Goal: Task Accomplishment & Management: Manage account settings

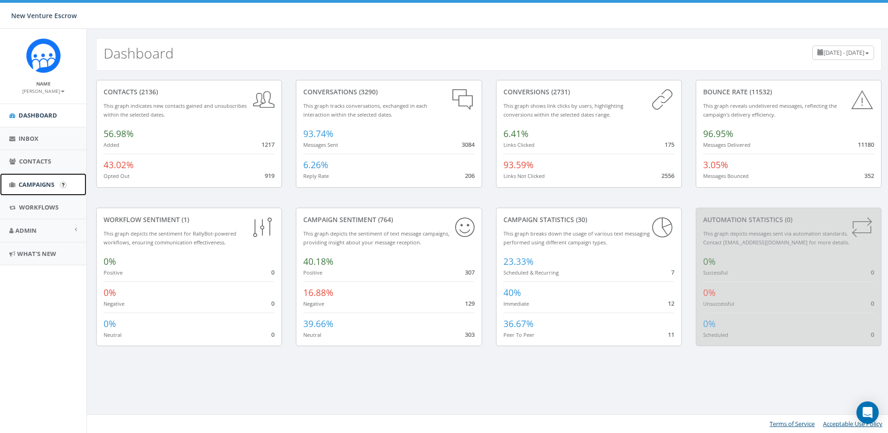
click at [38, 177] on link "Campaigns" at bounding box center [43, 184] width 86 height 23
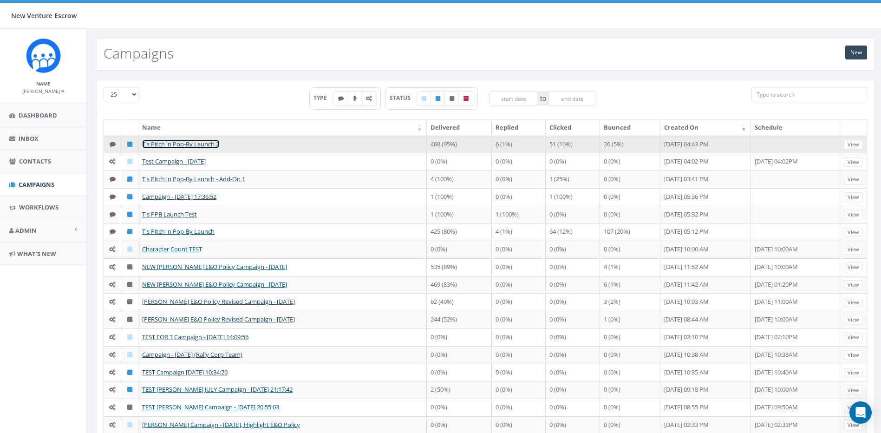
click at [208, 144] on link "T's Pitch 'n Pop-By Launch 2" at bounding box center [180, 144] width 77 height 8
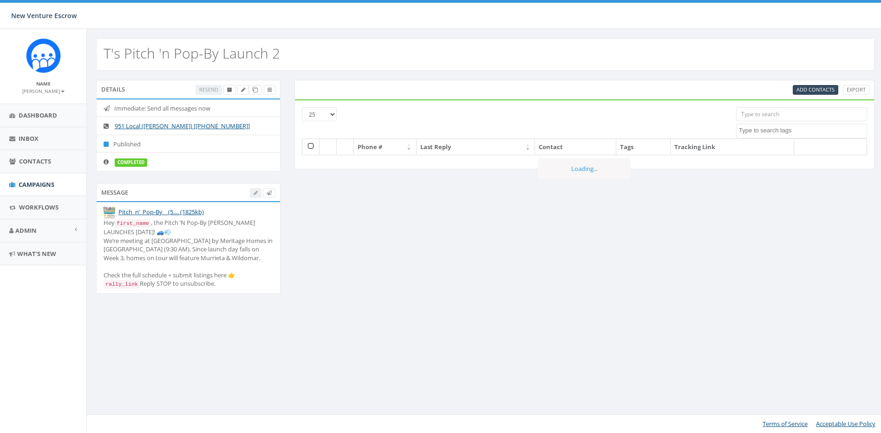
select select
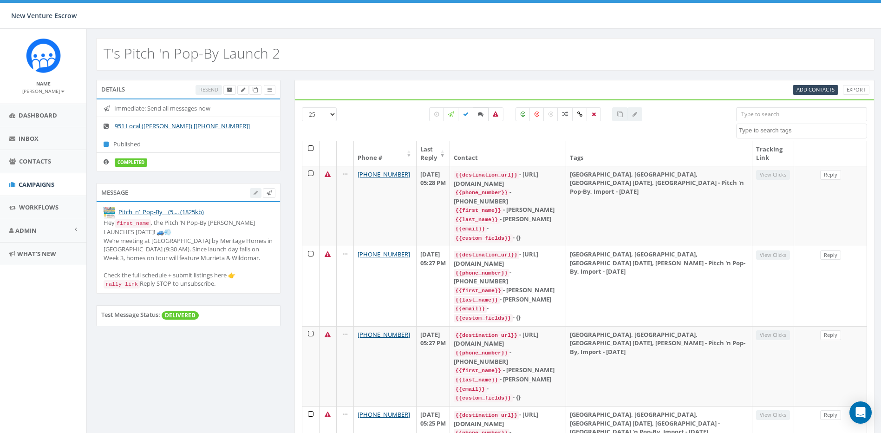
click at [485, 114] on label at bounding box center [481, 114] width 16 height 14
checkbox input "true"
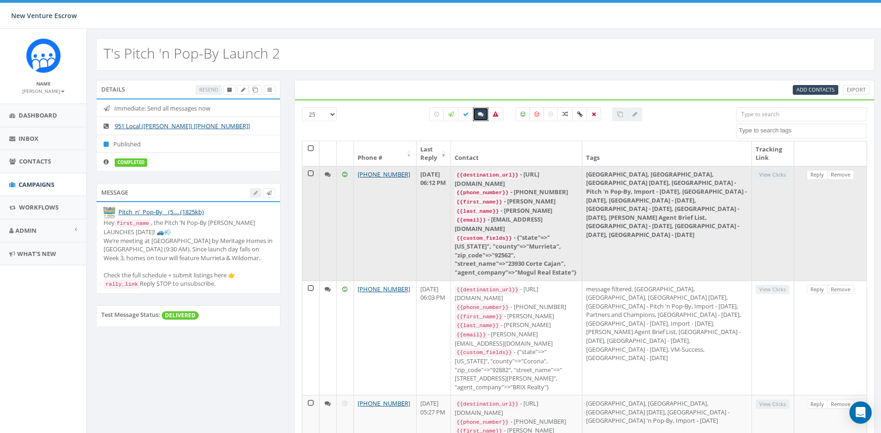
click at [326, 177] on td at bounding box center [327, 223] width 17 height 115
click at [817, 172] on link "Reply" at bounding box center [817, 175] width 21 height 10
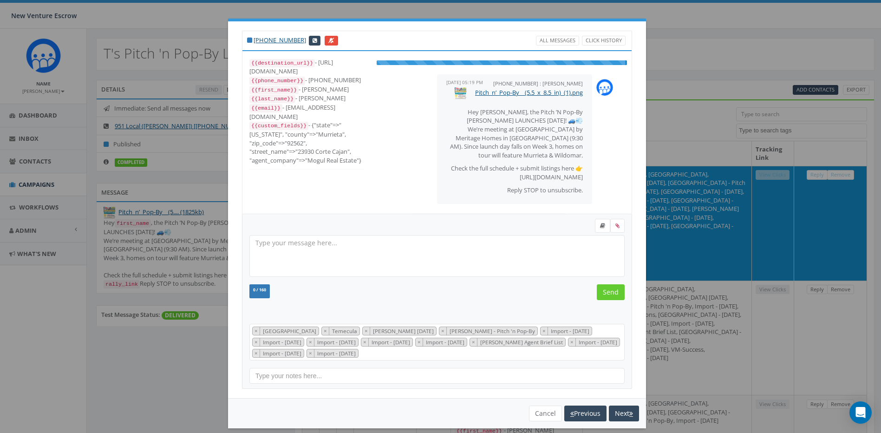
select select "[GEOGRAPHIC_DATA]"
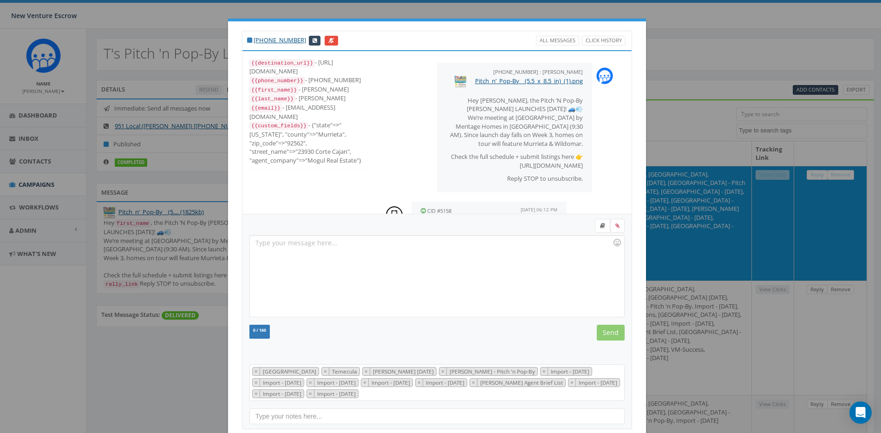
scroll to position [109, 0]
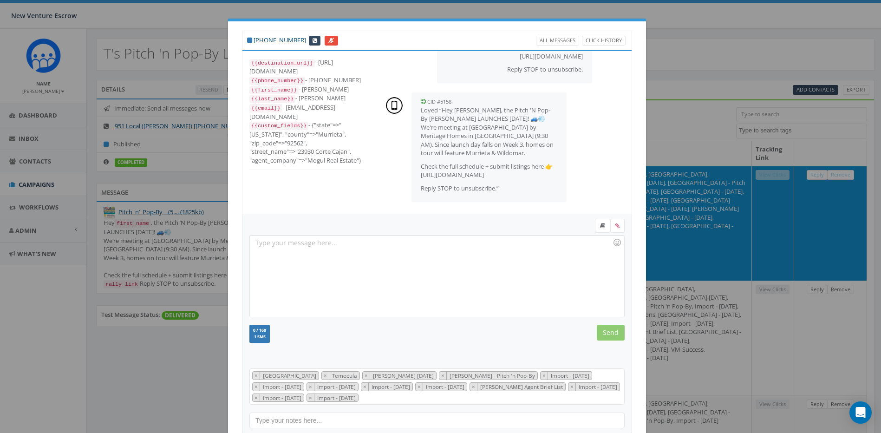
click at [678, 162] on div "+1 951-375-0773 All Messages Click History {{destination_url}} - https://rally.…" at bounding box center [440, 216] width 881 height 433
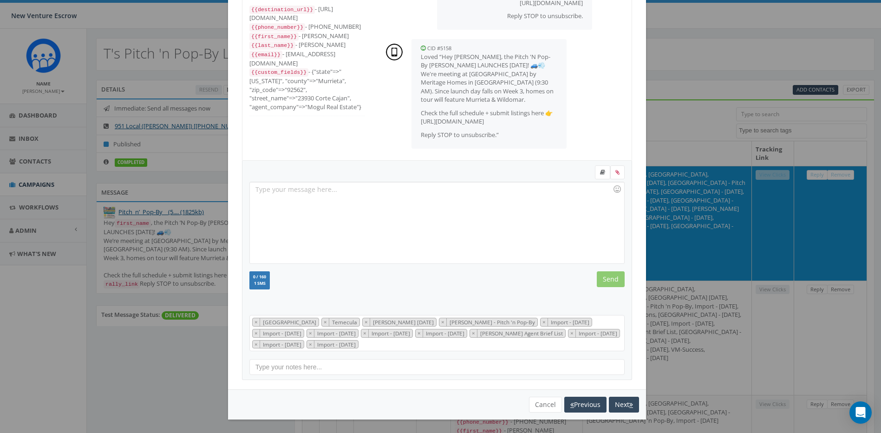
scroll to position [54, 0]
click at [535, 403] on button "Cancel" at bounding box center [545, 404] width 33 height 16
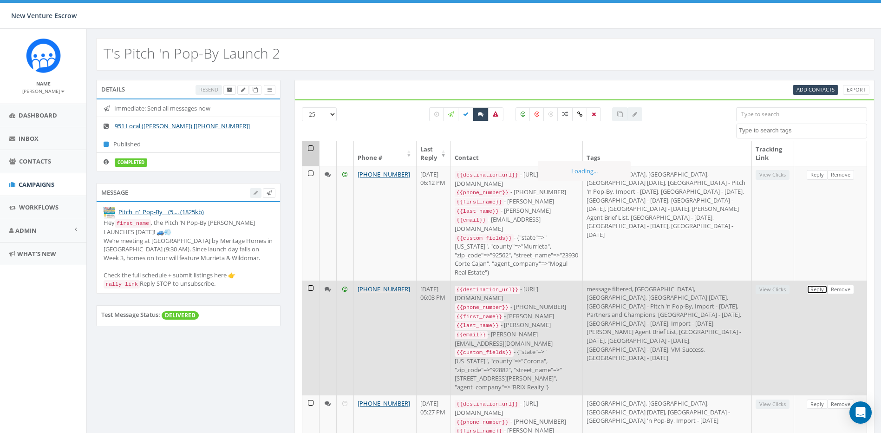
click at [814, 285] on link "Reply" at bounding box center [817, 290] width 21 height 10
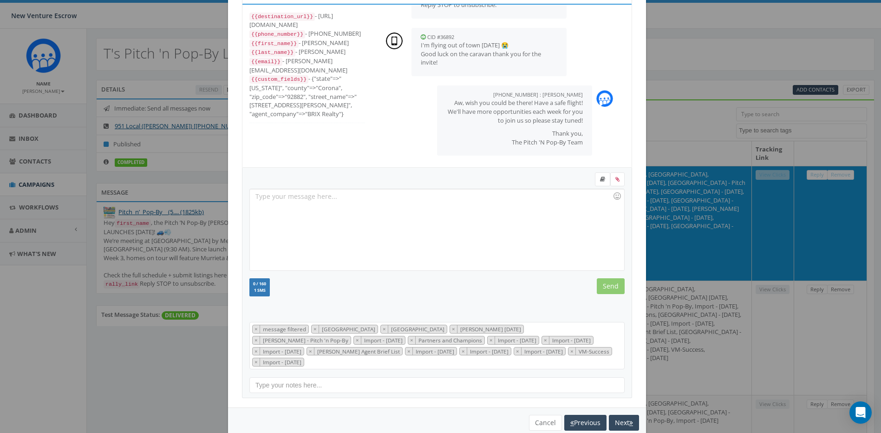
scroll to position [246, 0]
click at [536, 415] on button "Cancel" at bounding box center [545, 423] width 33 height 16
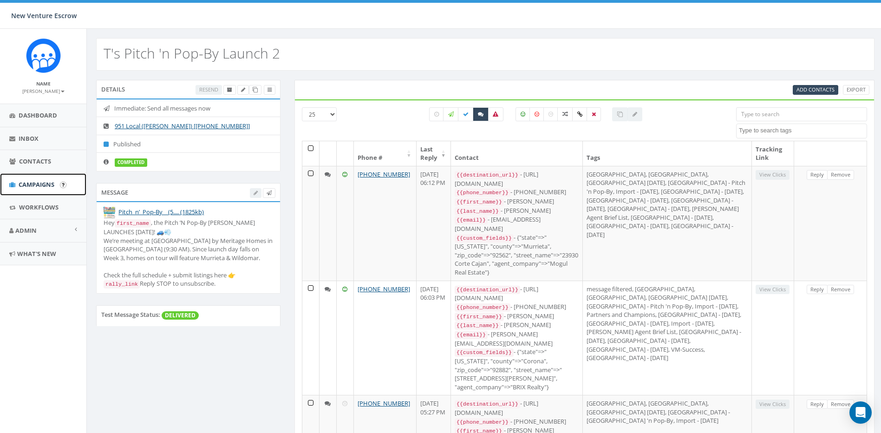
click at [38, 182] on span "Campaigns" at bounding box center [37, 184] width 36 height 8
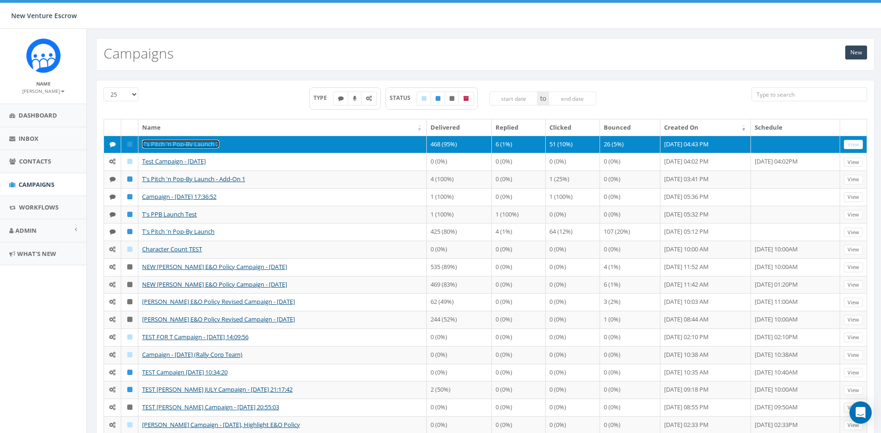
click at [194, 146] on link "T's Pitch 'n Pop-By Launch 2" at bounding box center [180, 144] width 77 height 8
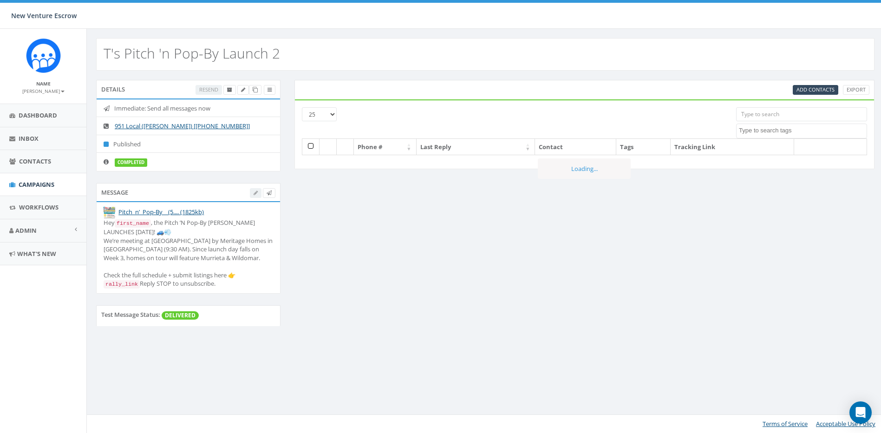
select select
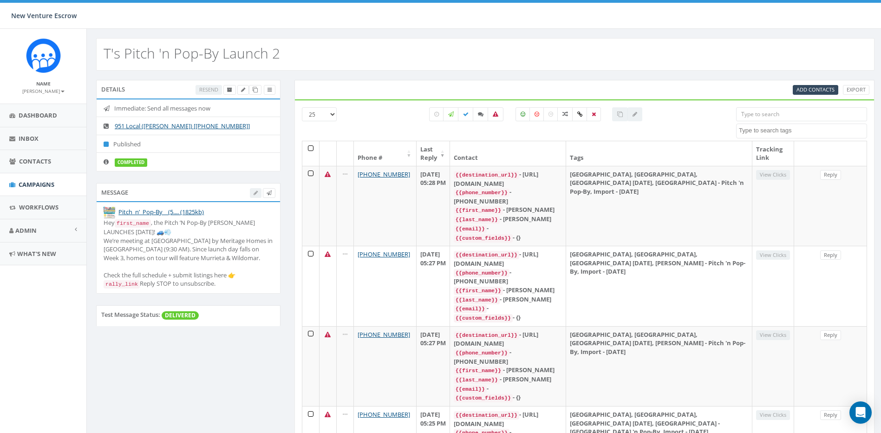
drag, startPoint x: 185, startPoint y: 300, endPoint x: 105, endPoint y: 222, distance: 112.3
click at [105, 222] on div "Hey first_name , the Pitch ’N Pop-By [PERSON_NAME] LAUNCHES [DATE]! 🚙💨 We’re me…" at bounding box center [188, 253] width 169 height 70
copy div "Hey first_name , the Pitch ’N Pop-By [PERSON_NAME] LAUNCHES [DATE]! 🚙💨 We’re me…"
